Goal: Information Seeking & Learning: Understand process/instructions

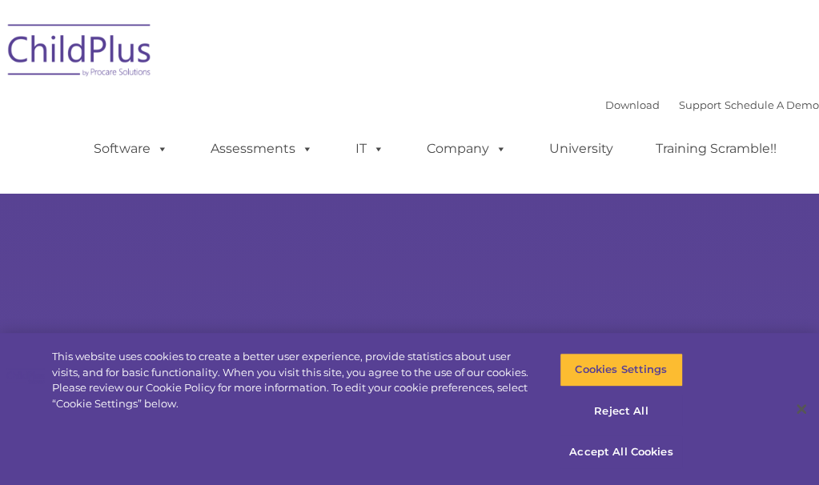
select select "MEDIUM"
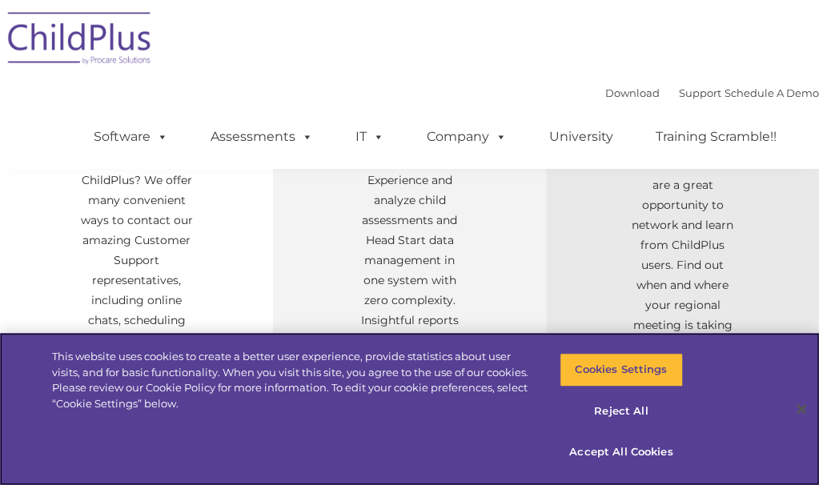
scroll to position [685, 0]
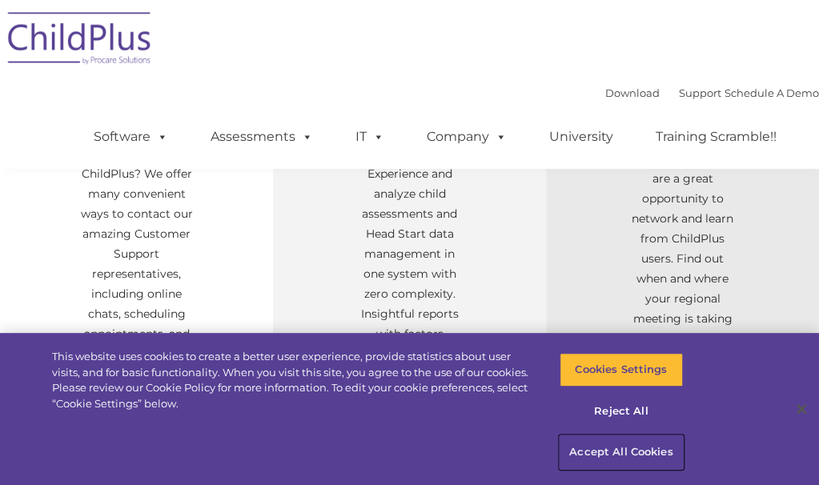
click at [602, 455] on button "Accept All Cookies" at bounding box center [620, 452] width 122 height 34
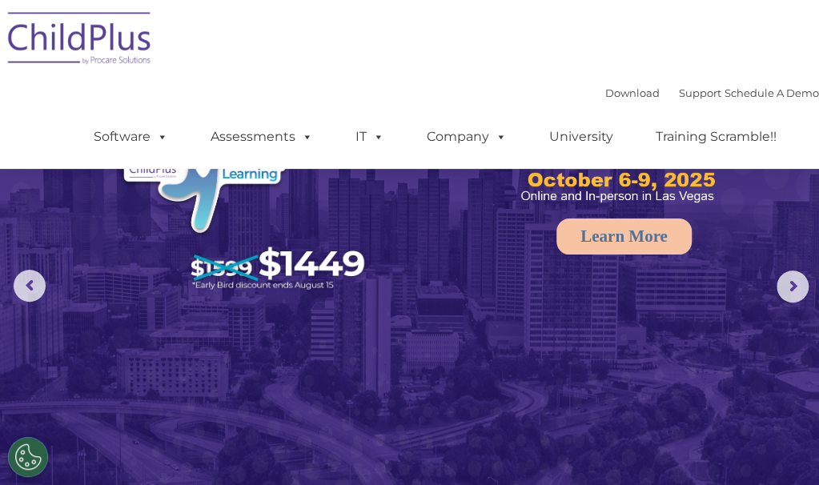
scroll to position [0, 0]
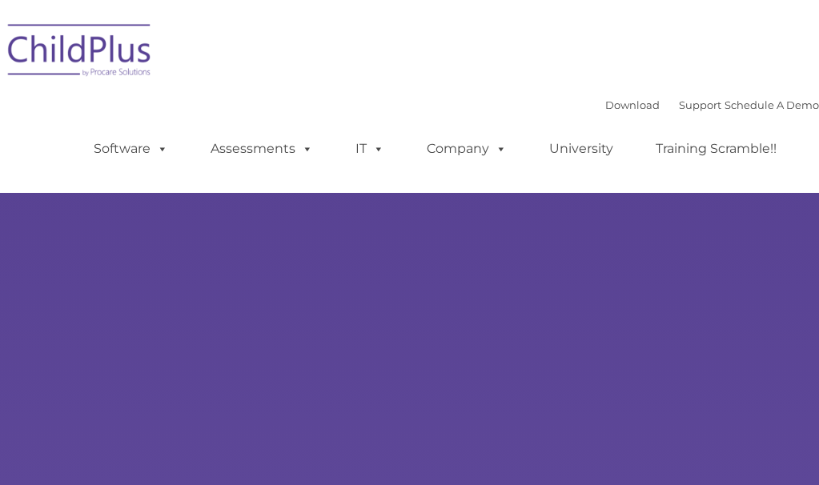
type input ""
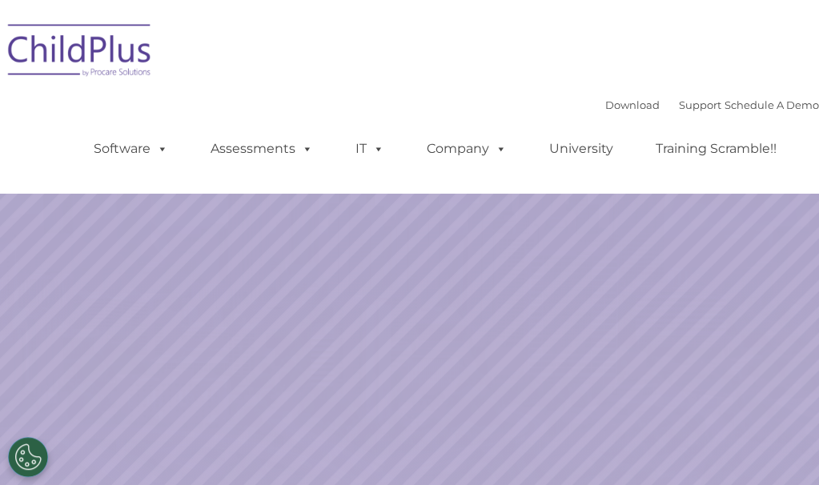
select select "MEDIUM"
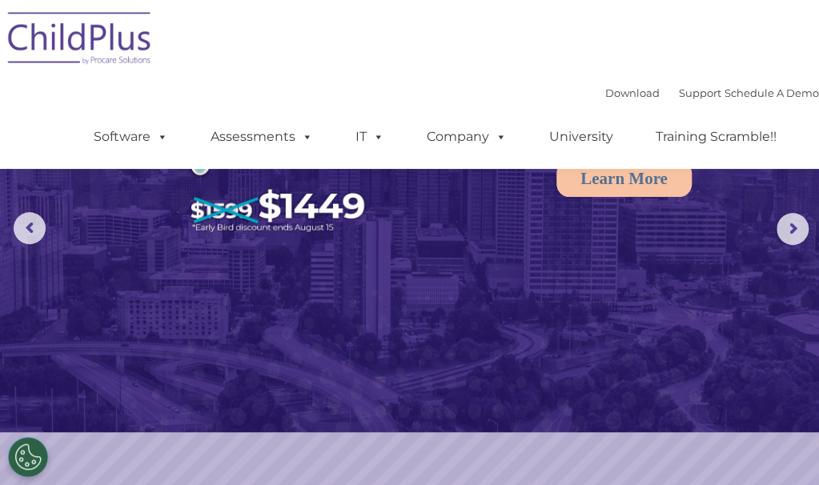
scroll to position [85, 0]
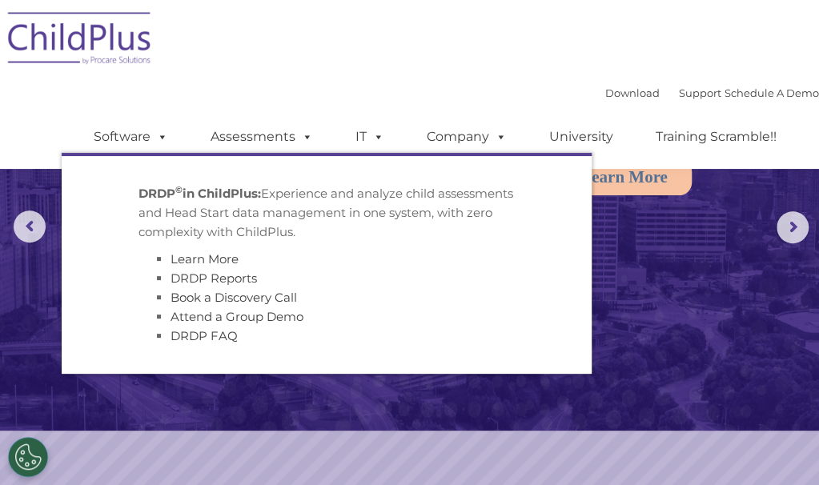
click at [632, 295] on img at bounding box center [409, 172] width 819 height 515
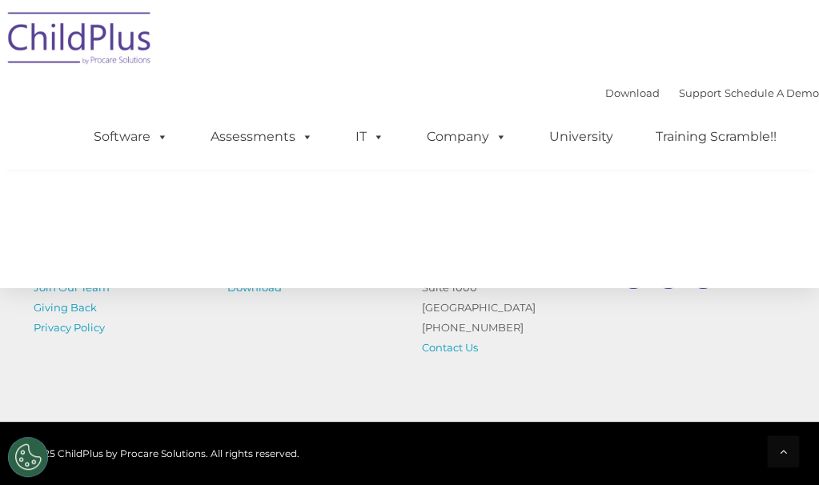
scroll to position [2076, 0]
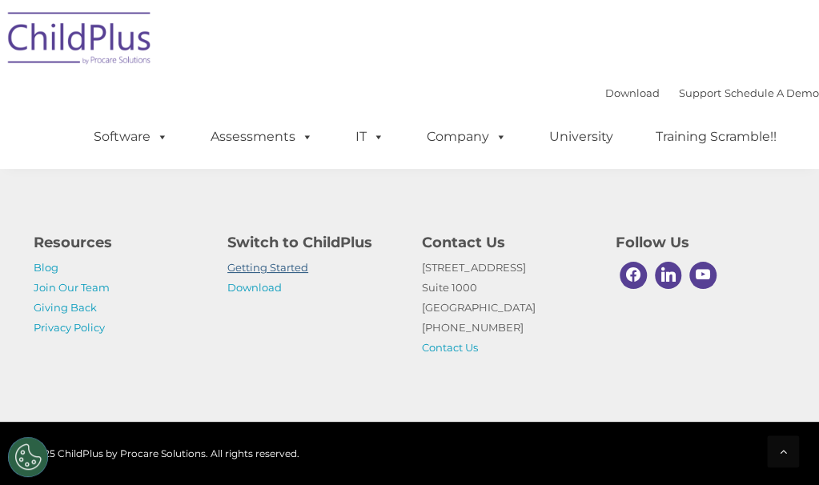
click at [286, 269] on link "Getting Started" at bounding box center [267, 267] width 81 height 13
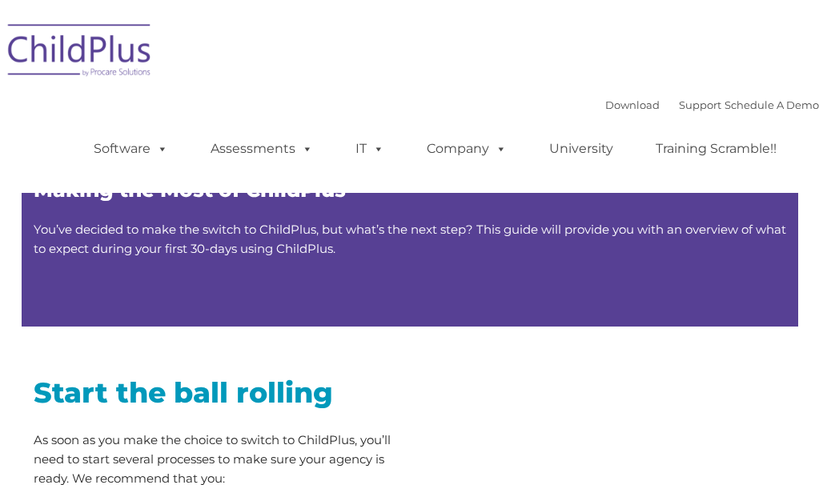
type input ""
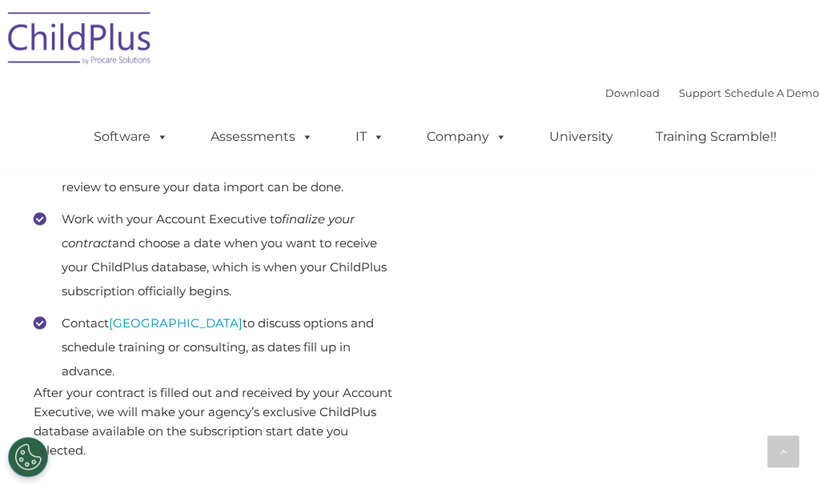
scroll to position [999, 0]
